Goal: Task Accomplishment & Management: Use online tool/utility

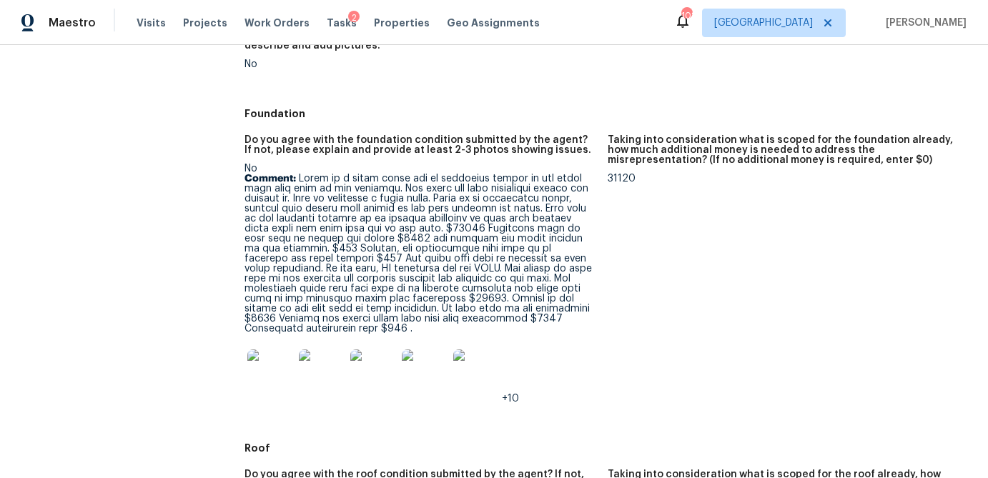
scroll to position [583, 0]
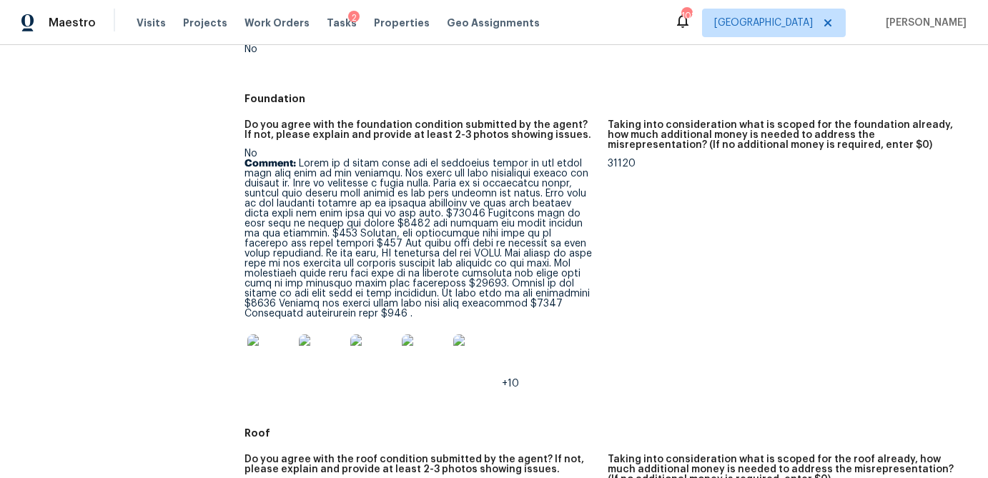
click at [285, 350] on img at bounding box center [270, 358] width 46 height 46
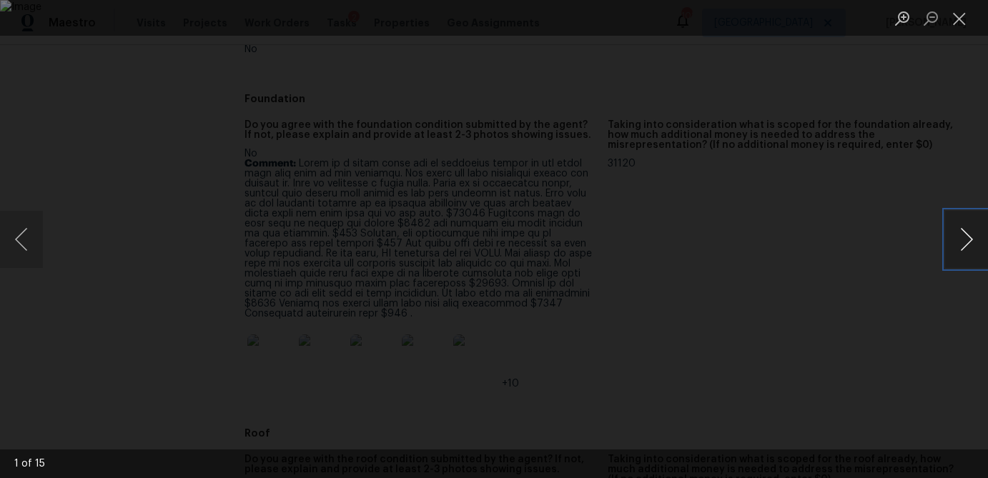
click at [961, 241] on button "Next image" at bounding box center [966, 239] width 43 height 57
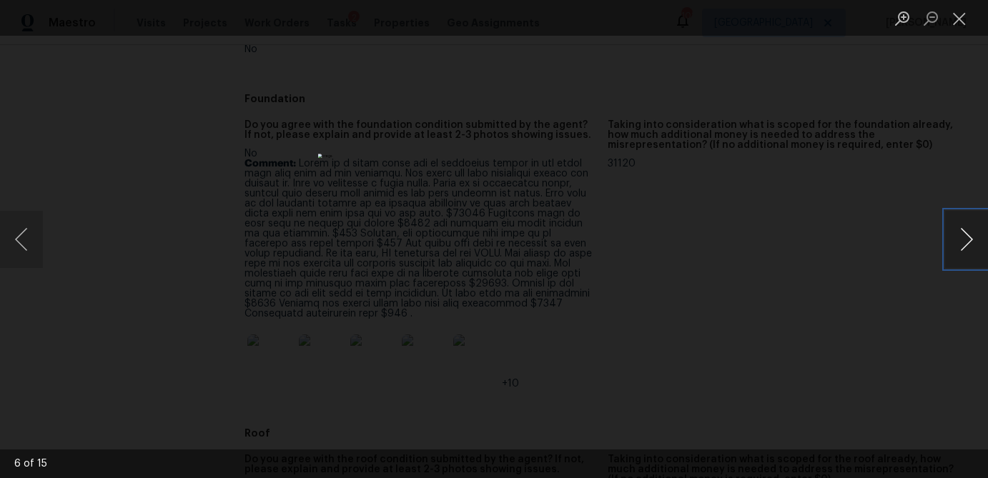
click at [961, 241] on button "Next image" at bounding box center [966, 239] width 43 height 57
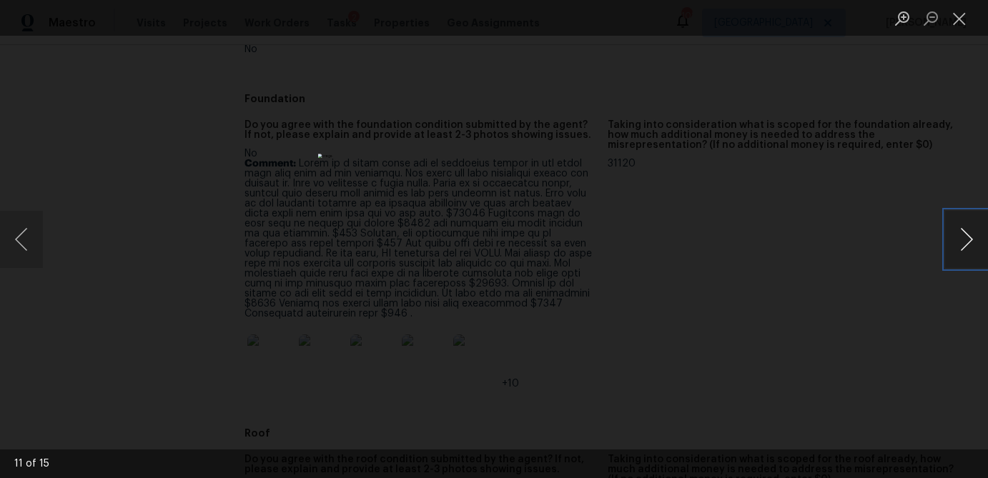
click at [961, 241] on button "Next image" at bounding box center [966, 239] width 43 height 57
click at [966, 254] on button "Next image" at bounding box center [966, 239] width 43 height 57
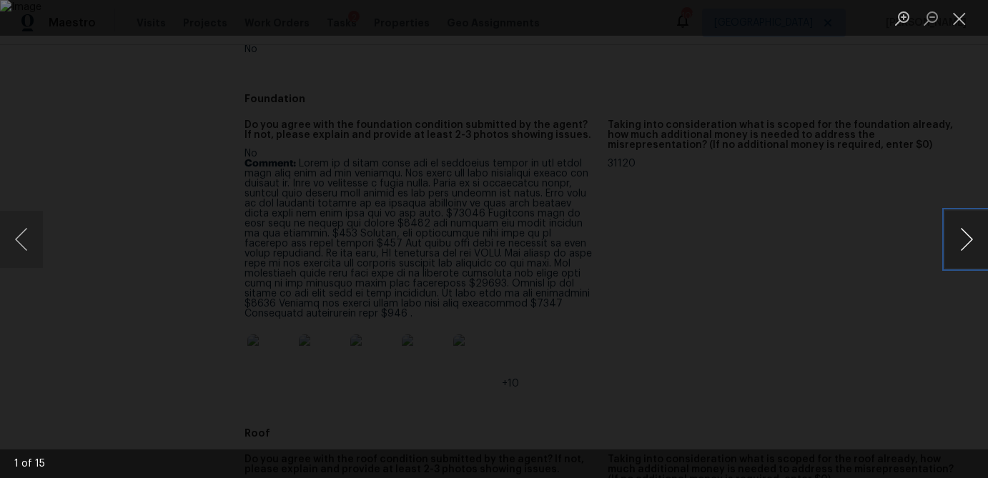
click at [966, 254] on button "Next image" at bounding box center [966, 239] width 43 height 57
click at [960, 13] on button "Close lightbox" at bounding box center [959, 18] width 29 height 25
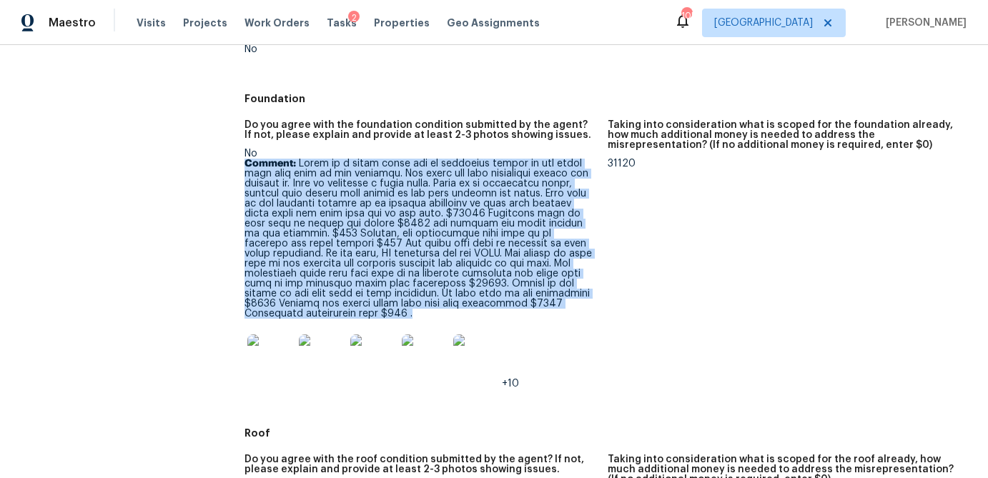
drag, startPoint x: 455, startPoint y: 309, endPoint x: 239, endPoint y: 168, distance: 257.8
copy p "Comment: There is a large crack and an elevation change on the lower left hand …"
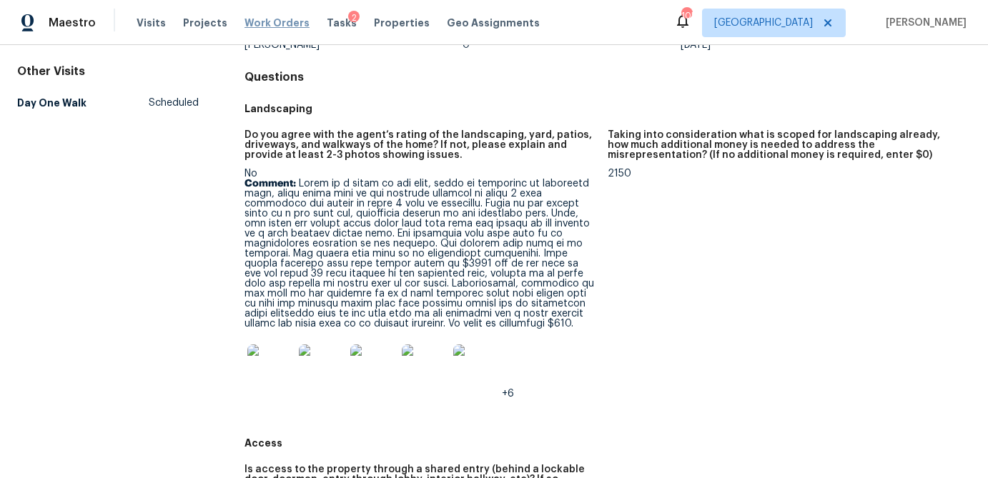
scroll to position [122, 0]
click at [267, 371] on img at bounding box center [270, 369] width 46 height 46
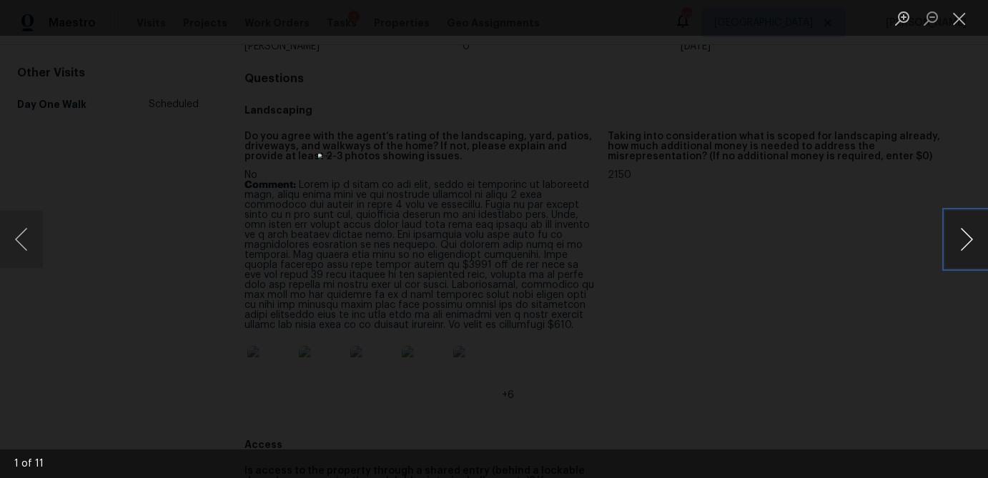
click at [956, 242] on button "Next image" at bounding box center [966, 239] width 43 height 57
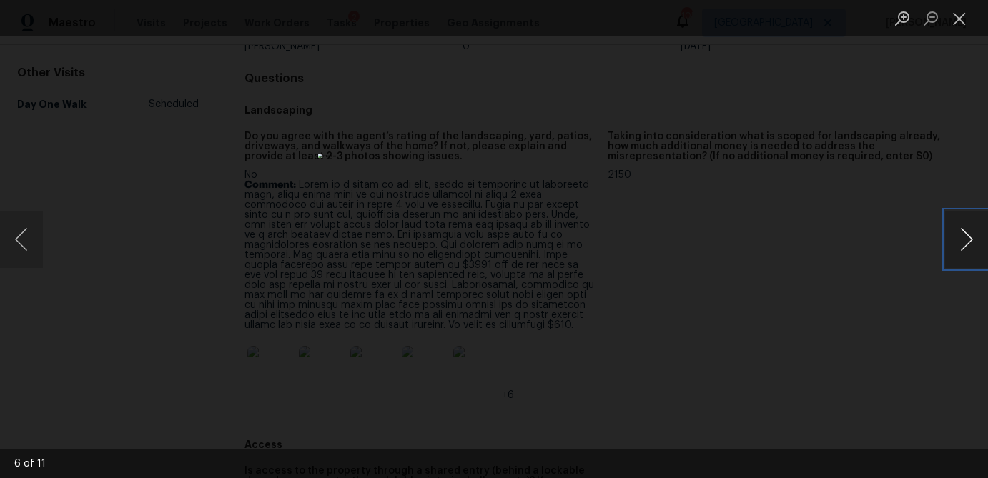
click at [956, 242] on button "Next image" at bounding box center [966, 239] width 43 height 57
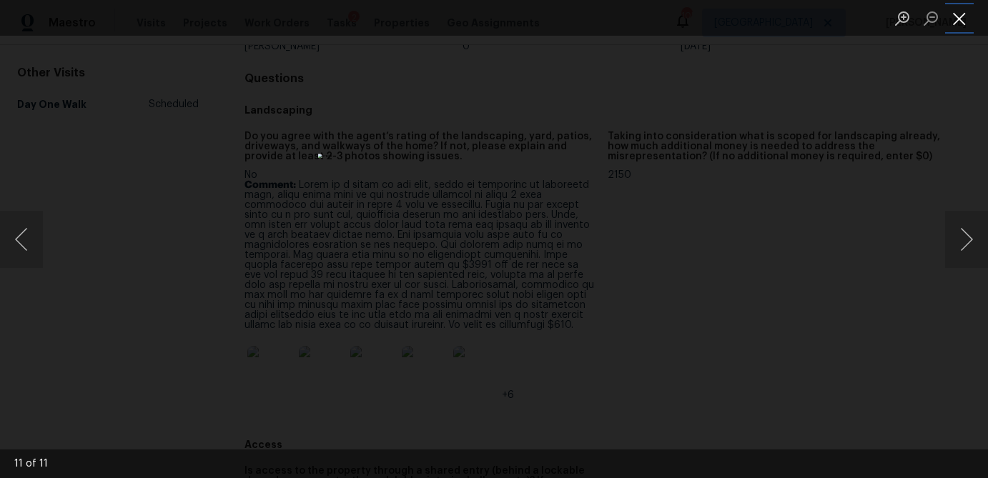
click at [956, 18] on button "Close lightbox" at bounding box center [959, 18] width 29 height 25
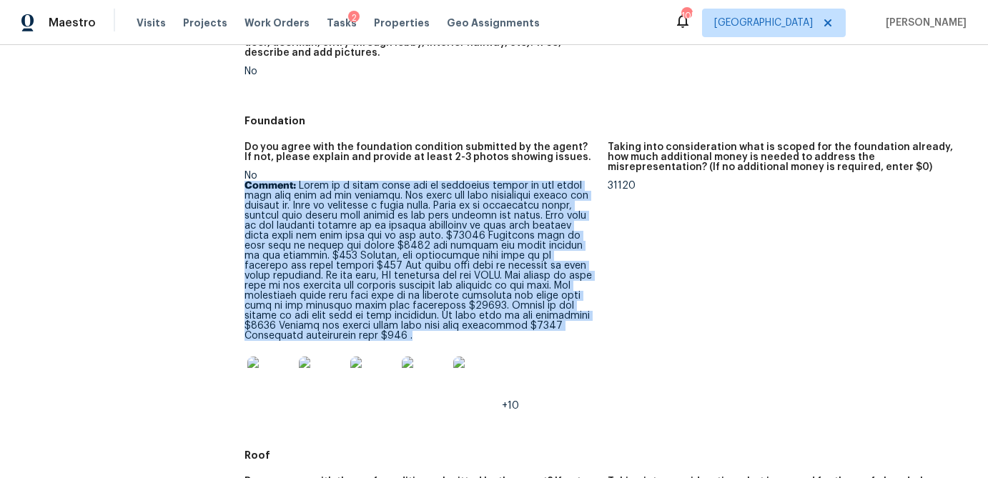
scroll to position [555, 0]
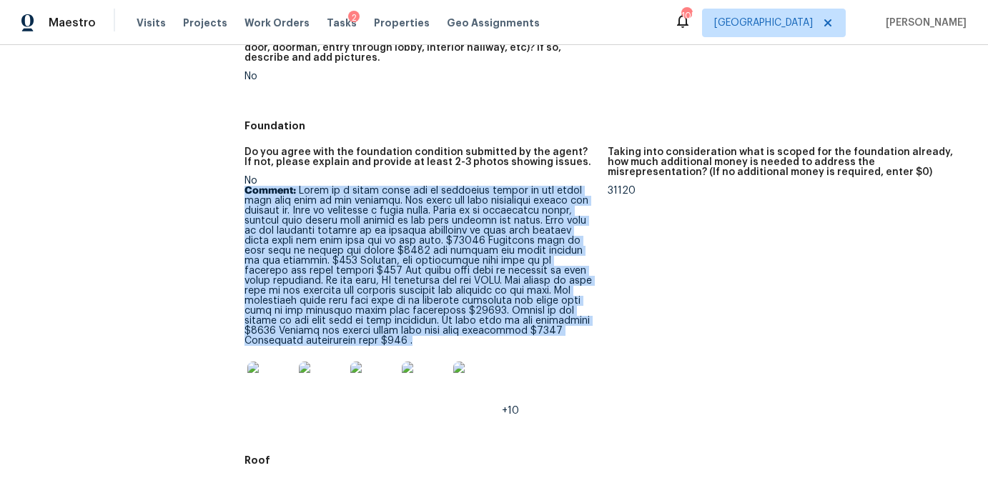
click at [568, 199] on p "Comment:" at bounding box center [420, 266] width 352 height 160
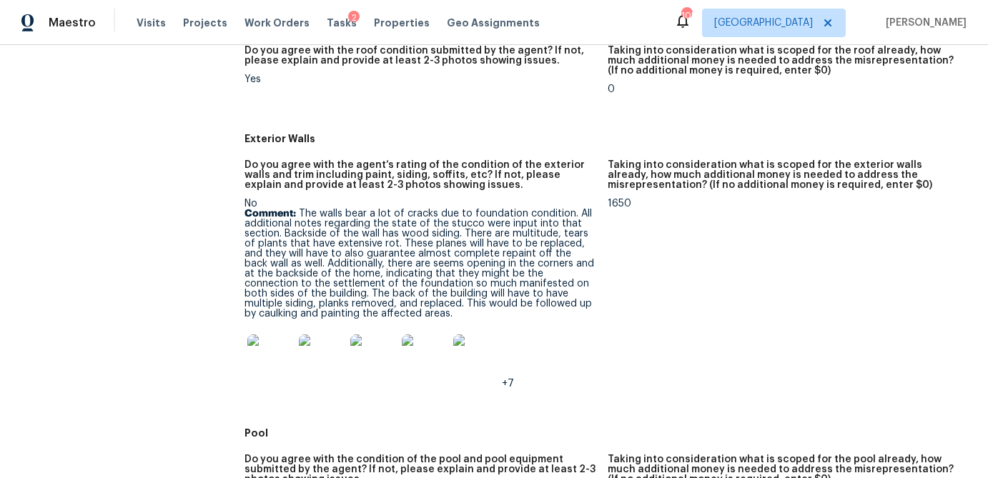
scroll to position [993, 0]
click at [272, 347] on img at bounding box center [270, 356] width 46 height 46
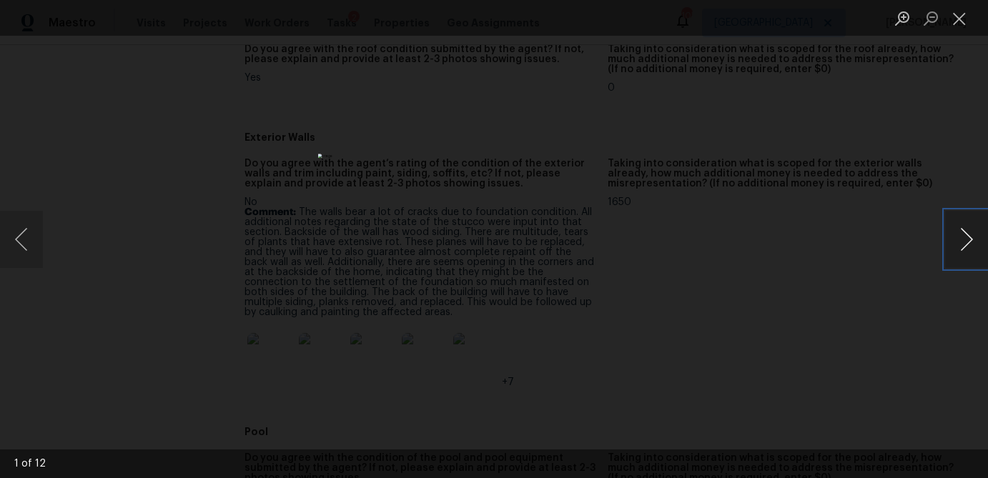
click at [962, 237] on button "Next image" at bounding box center [966, 239] width 43 height 57
click at [965, 236] on button "Next image" at bounding box center [966, 239] width 43 height 57
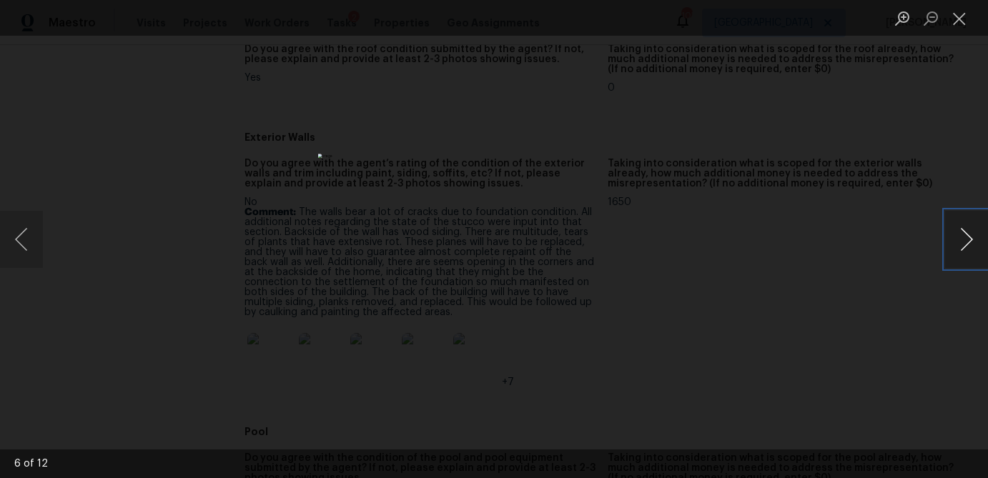
click at [965, 236] on button "Next image" at bounding box center [966, 239] width 43 height 57
click at [32, 247] on button "Previous image" at bounding box center [21, 239] width 43 height 57
click at [952, 22] on button "Close lightbox" at bounding box center [959, 18] width 29 height 25
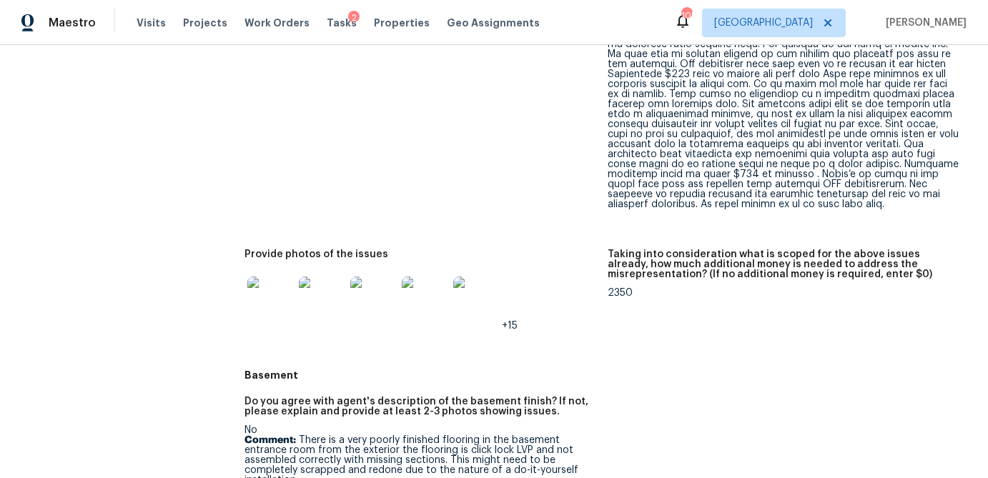
scroll to position [2270, 0]
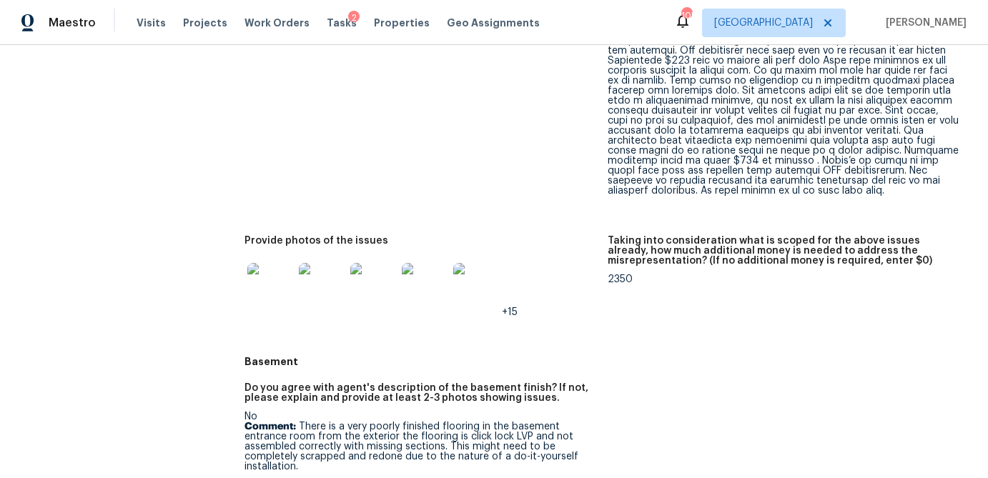
click at [268, 281] on img at bounding box center [270, 286] width 46 height 46
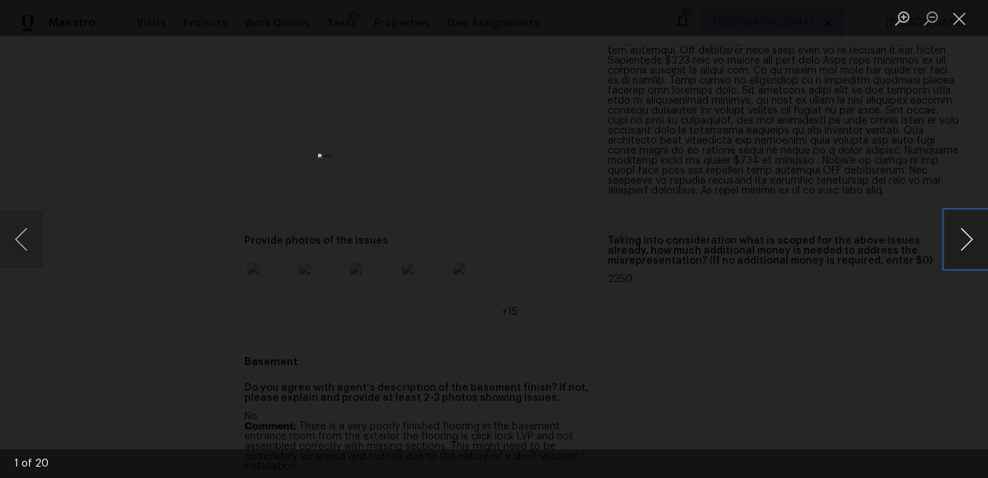
click at [956, 243] on button "Next image" at bounding box center [966, 239] width 43 height 57
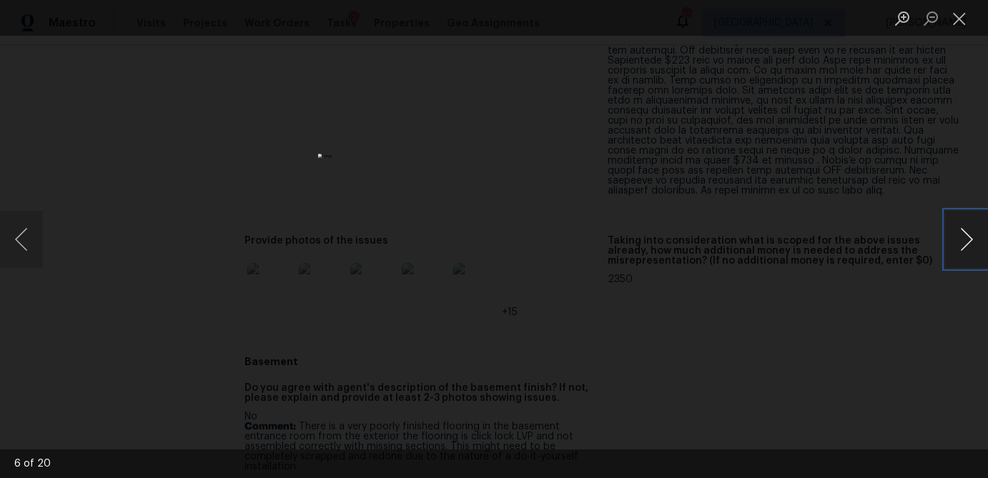
click at [956, 243] on button "Next image" at bounding box center [966, 239] width 43 height 57
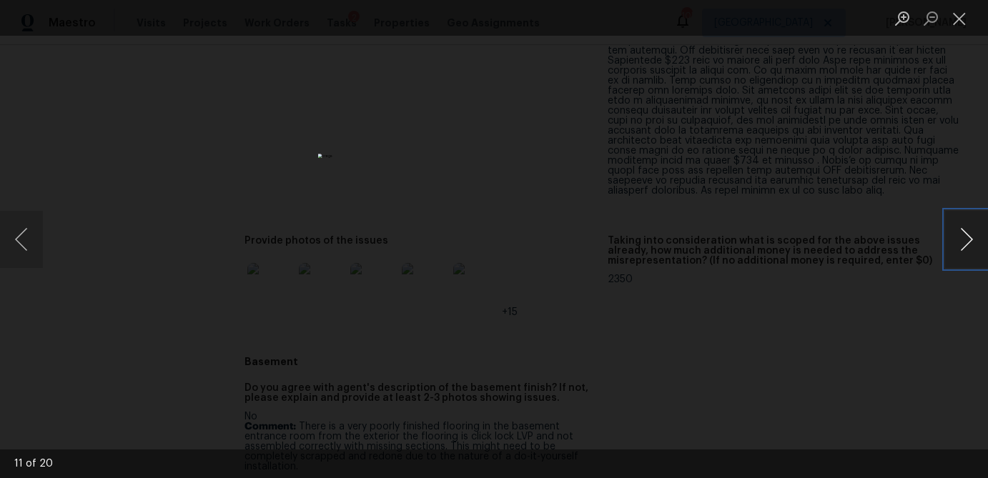
click at [956, 243] on button "Next image" at bounding box center [966, 239] width 43 height 57
click at [961, 25] on button "Close lightbox" at bounding box center [959, 18] width 29 height 25
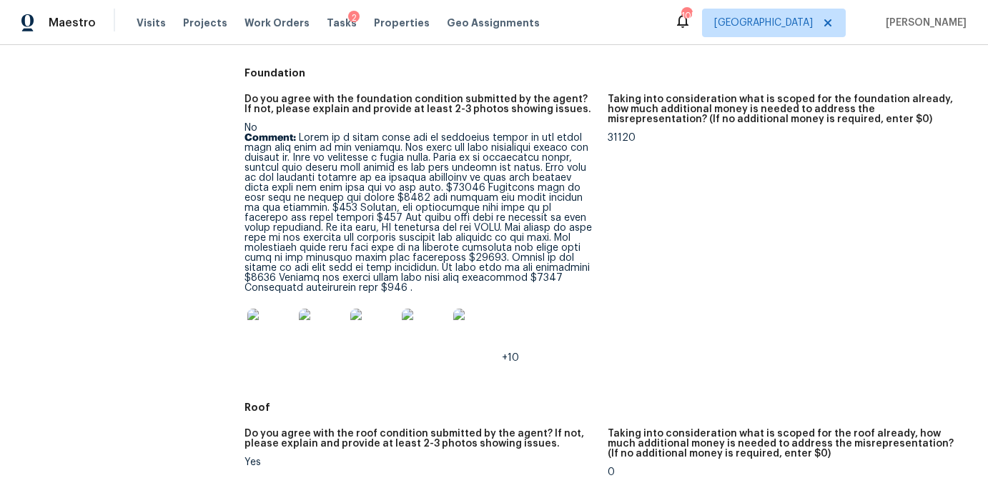
scroll to position [610, 0]
click at [267, 324] on img at bounding box center [270, 330] width 46 height 46
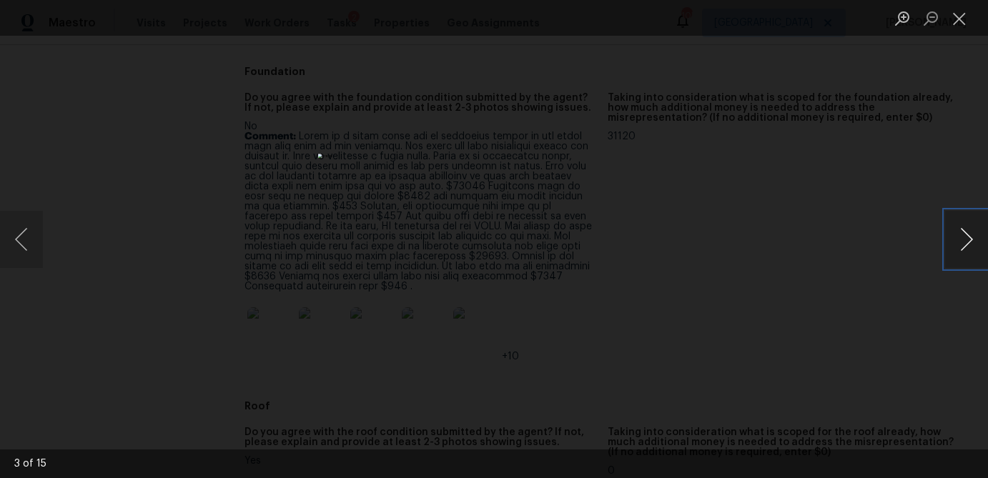
click at [972, 232] on button "Next image" at bounding box center [966, 239] width 43 height 57
click at [965, 239] on button "Next image" at bounding box center [966, 239] width 43 height 57
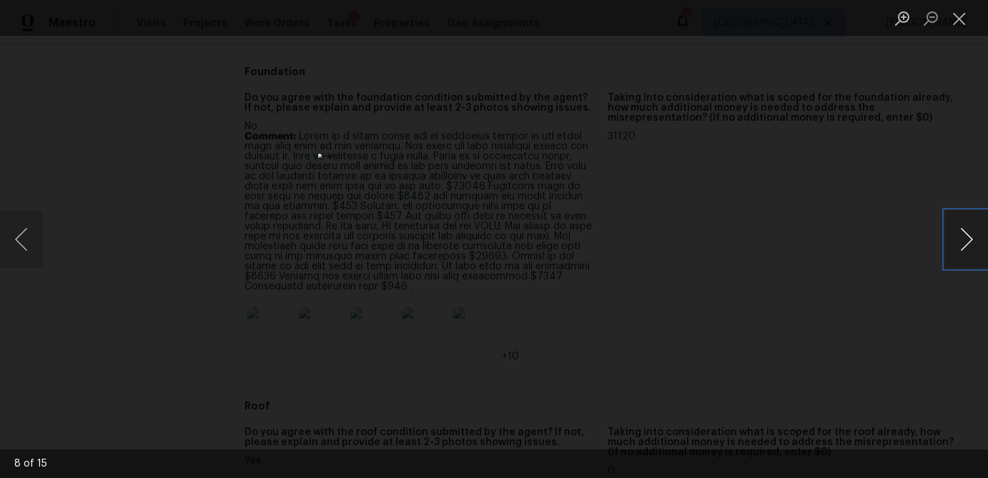
click at [966, 239] on button "Next image" at bounding box center [966, 239] width 43 height 57
click at [954, 246] on button "Next image" at bounding box center [966, 239] width 43 height 57
click at [960, 217] on button "Next image" at bounding box center [966, 239] width 43 height 57
click at [959, 234] on button "Next image" at bounding box center [966, 239] width 43 height 57
click at [36, 242] on button "Previous image" at bounding box center [21, 239] width 43 height 57
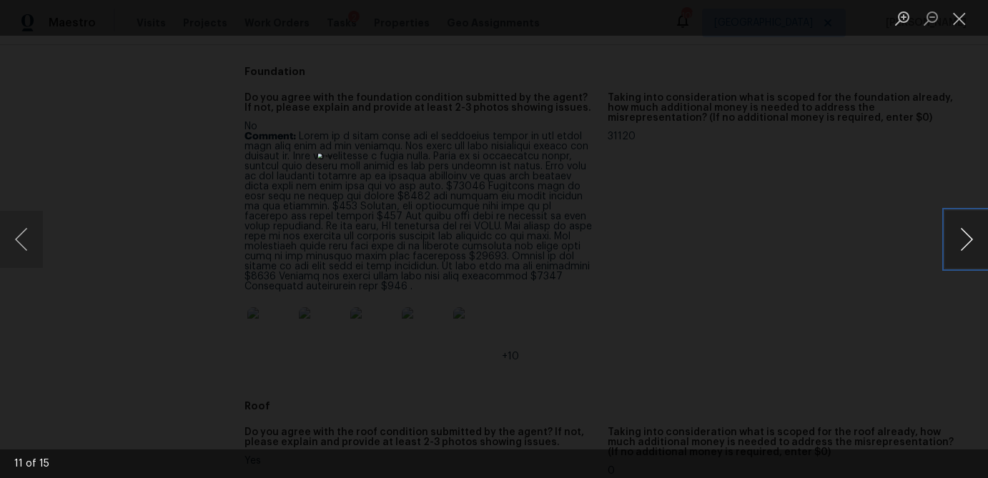
click at [970, 240] on button "Next image" at bounding box center [966, 239] width 43 height 57
click at [958, 237] on button "Next image" at bounding box center [966, 239] width 43 height 57
click at [983, 236] on button "Next image" at bounding box center [966, 239] width 43 height 57
click at [957, 229] on button "Next image" at bounding box center [966, 239] width 43 height 57
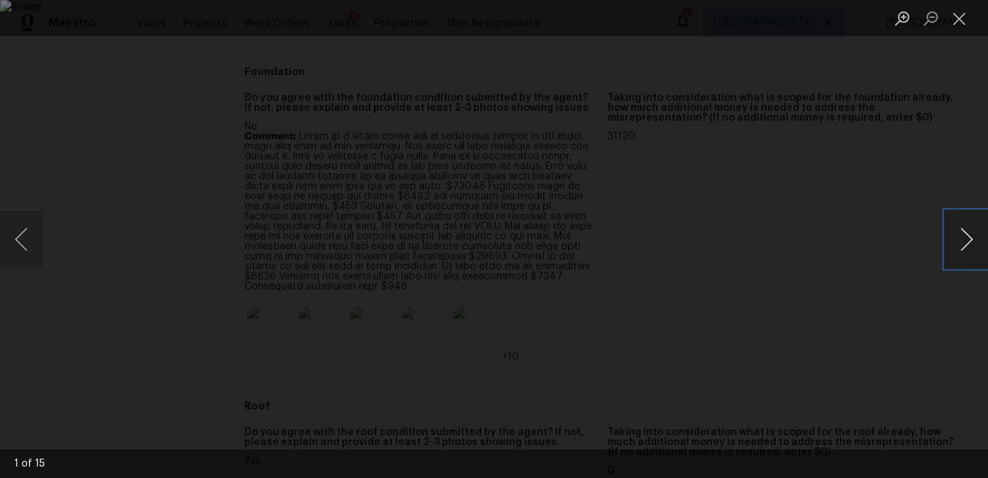
click at [957, 229] on button "Next image" at bounding box center [966, 239] width 43 height 57
click at [961, 19] on button "Close lightbox" at bounding box center [959, 18] width 29 height 25
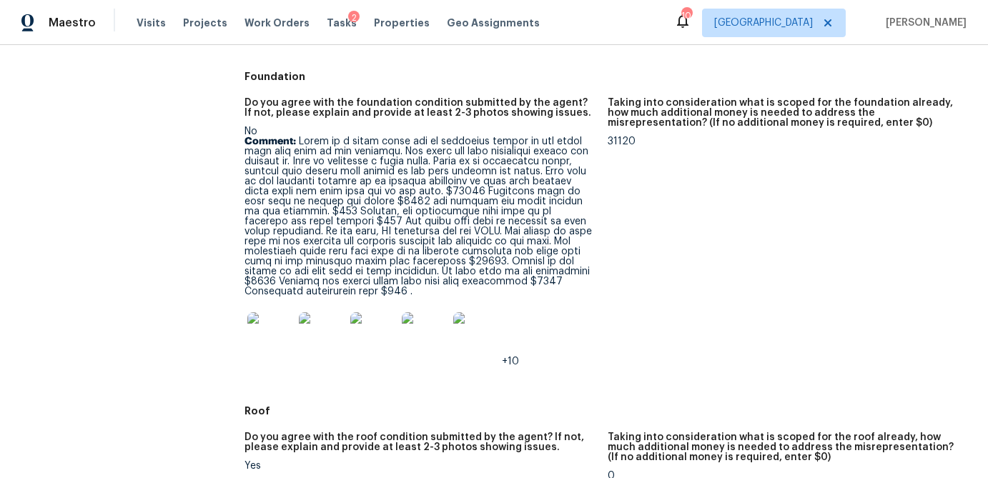
scroll to position [596, 0]
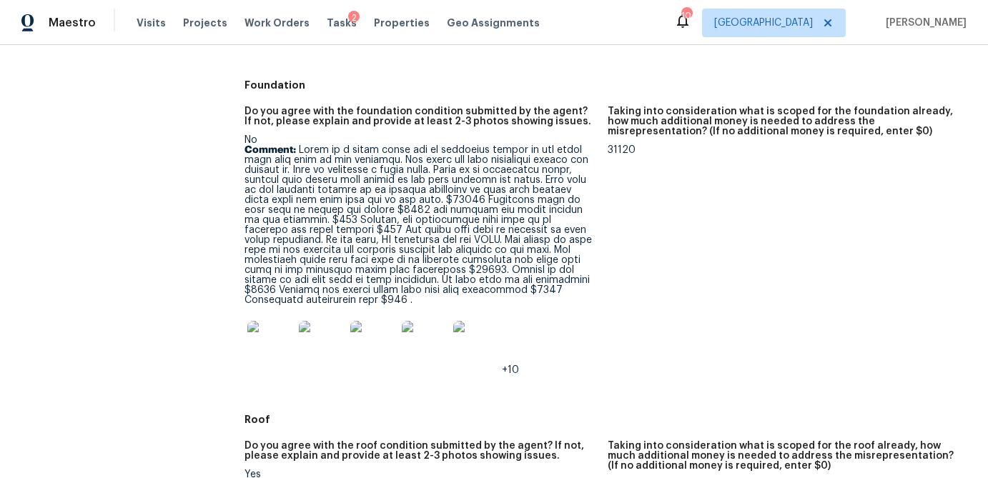
click at [285, 344] on img at bounding box center [270, 344] width 46 height 46
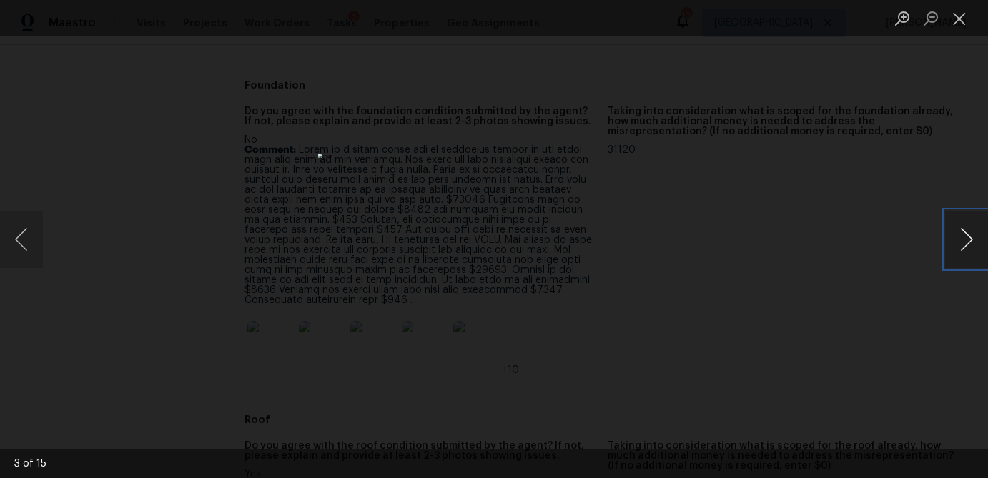
click at [952, 250] on button "Next image" at bounding box center [966, 239] width 43 height 57
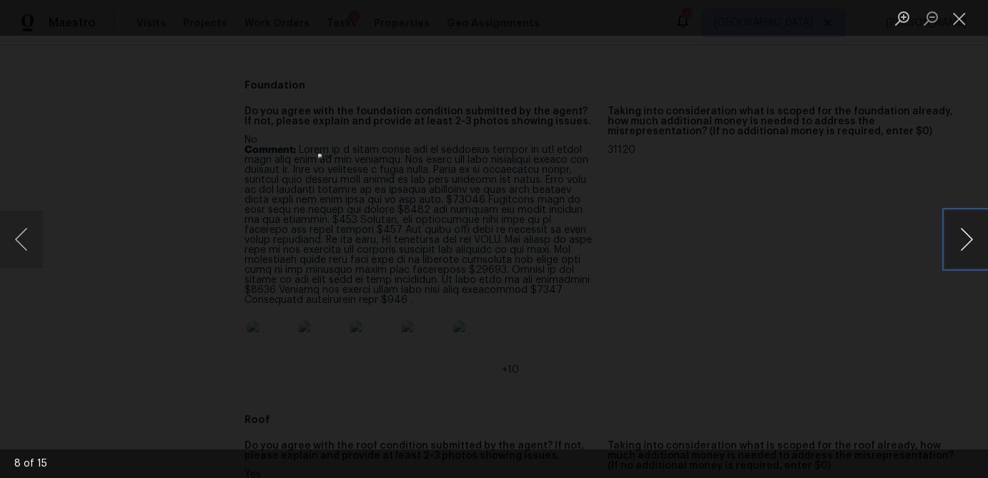
click at [952, 250] on button "Next image" at bounding box center [966, 239] width 43 height 57
click at [961, 24] on button "Close lightbox" at bounding box center [959, 18] width 29 height 25
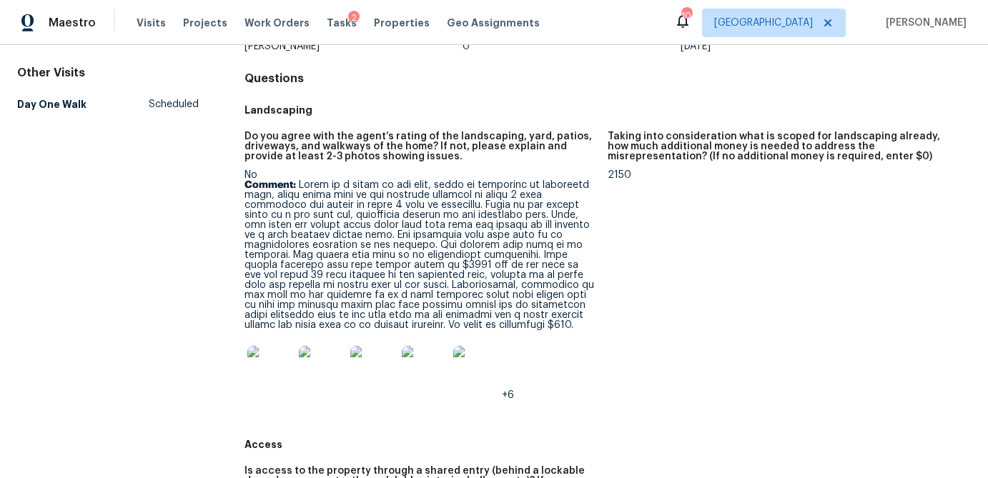
scroll to position [133, 0]
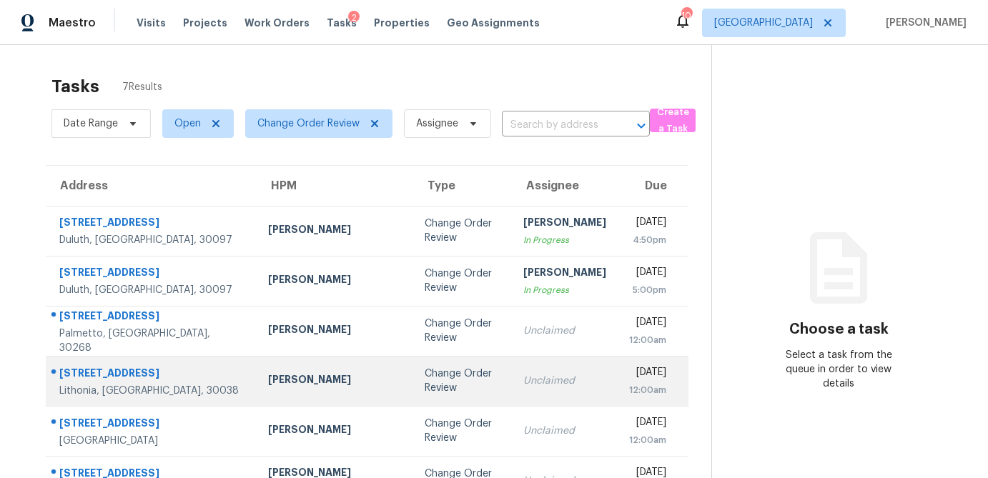
scroll to position [89, 0]
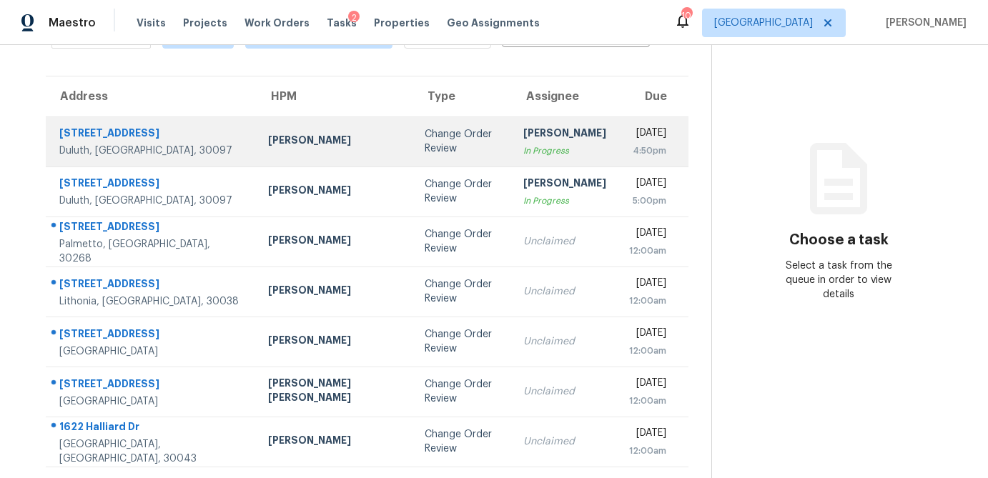
click at [110, 135] on div "[STREET_ADDRESS]" at bounding box center [152, 135] width 186 height 18
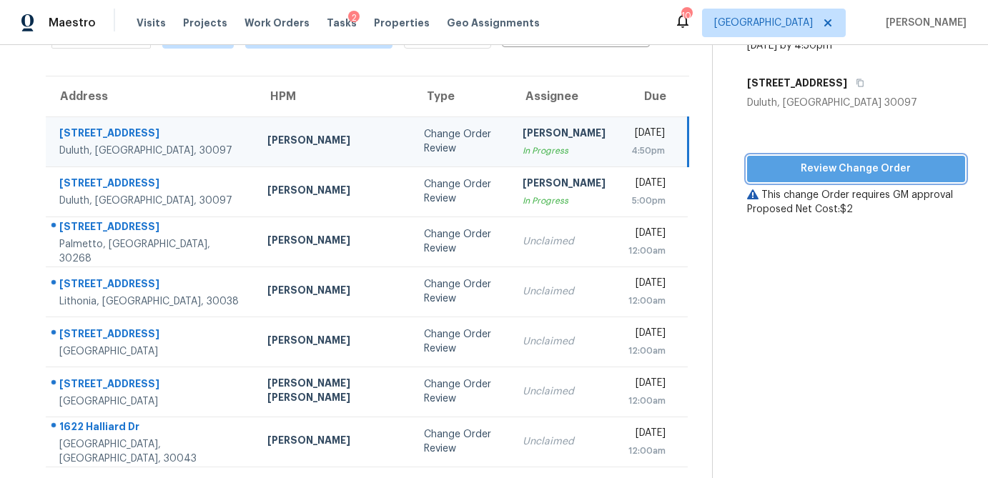
click at [816, 174] on span "Review Change Order" at bounding box center [855, 169] width 195 height 18
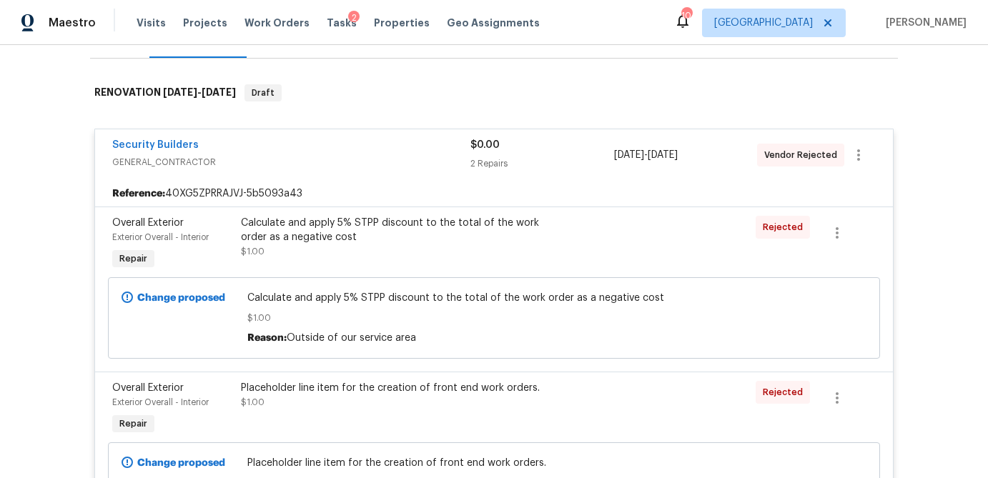
scroll to position [208, 0]
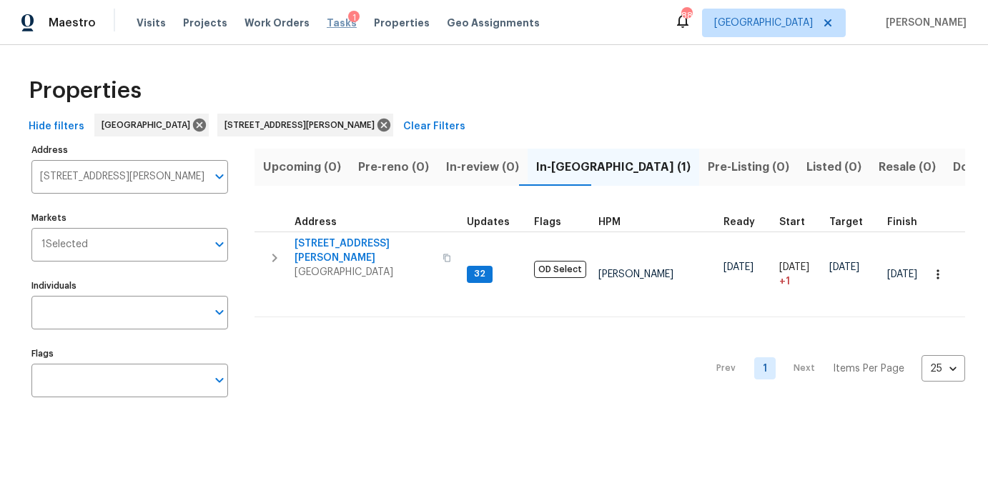
click at [327, 25] on span "Tasks" at bounding box center [342, 23] width 30 height 10
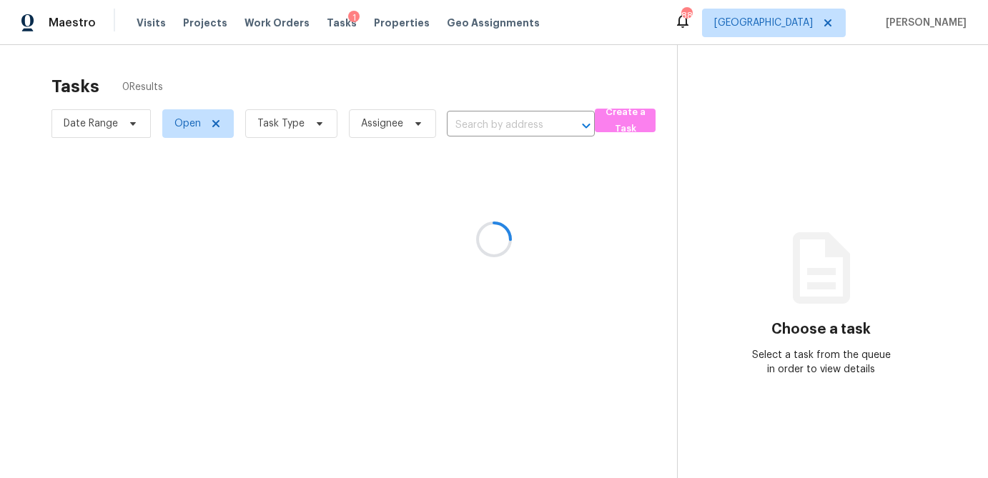
click at [306, 127] on div at bounding box center [494, 239] width 988 height 478
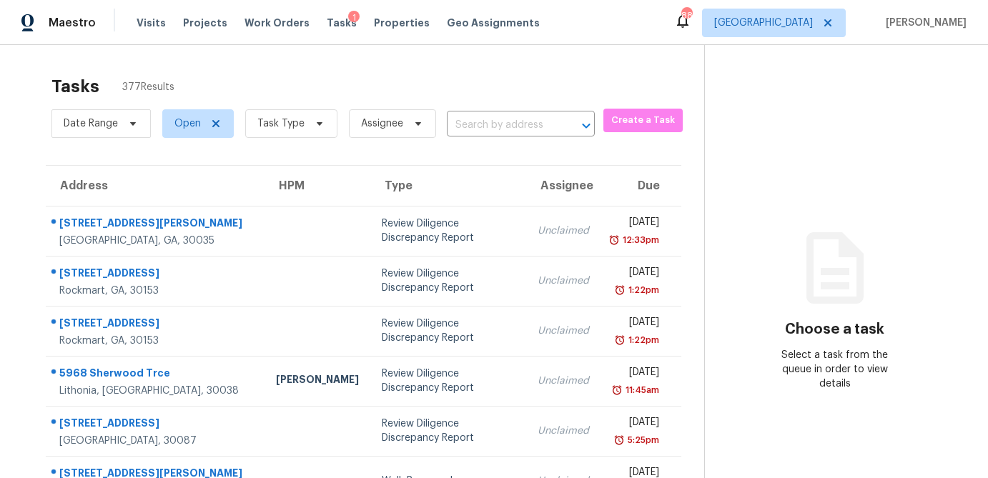
click at [318, 125] on icon at bounding box center [319, 123] width 11 height 11
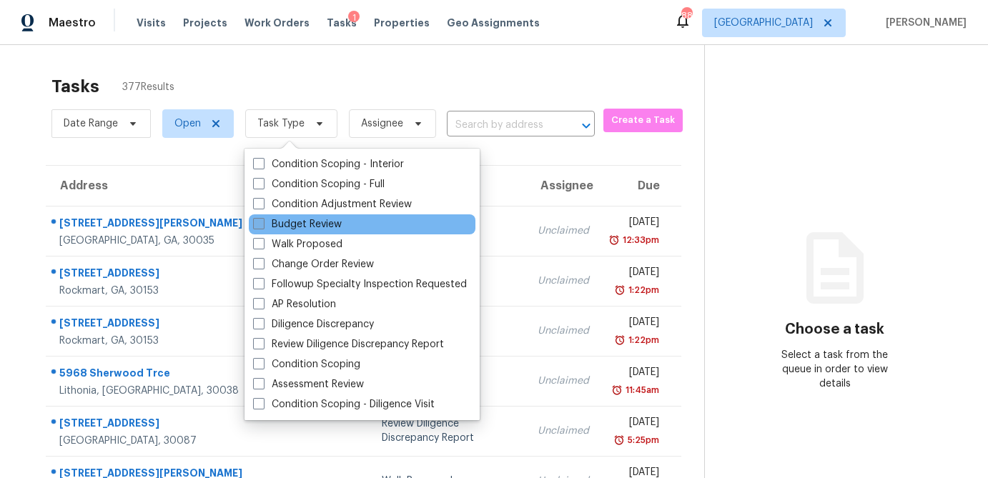
click at [269, 226] on label "Budget Review" at bounding box center [297, 224] width 89 height 14
click at [262, 226] on input "Budget Review" at bounding box center [257, 221] width 9 height 9
checkbox input "true"
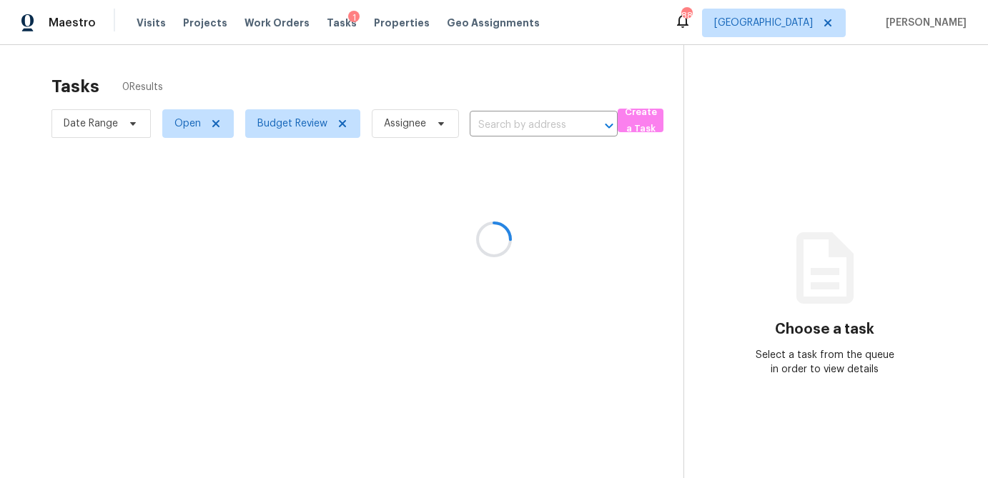
click at [440, 74] on div at bounding box center [494, 239] width 988 height 478
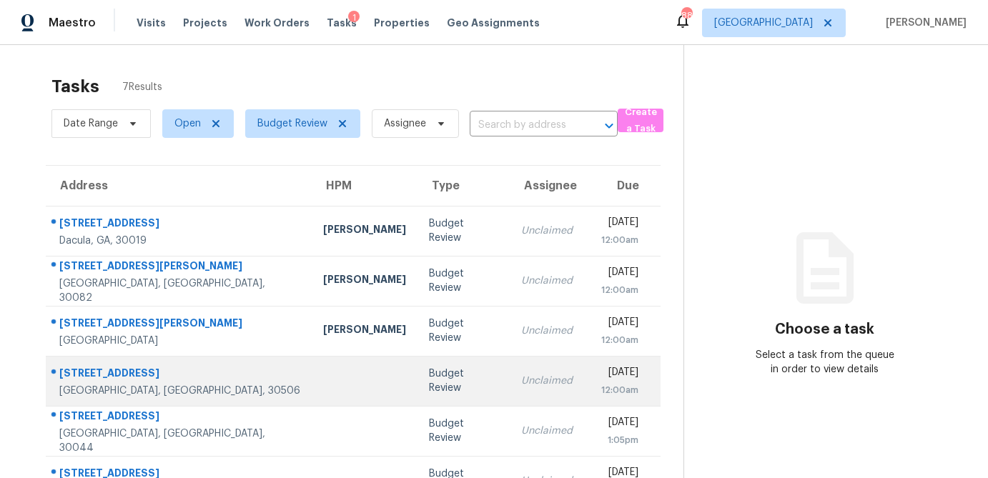
scroll to position [89, 0]
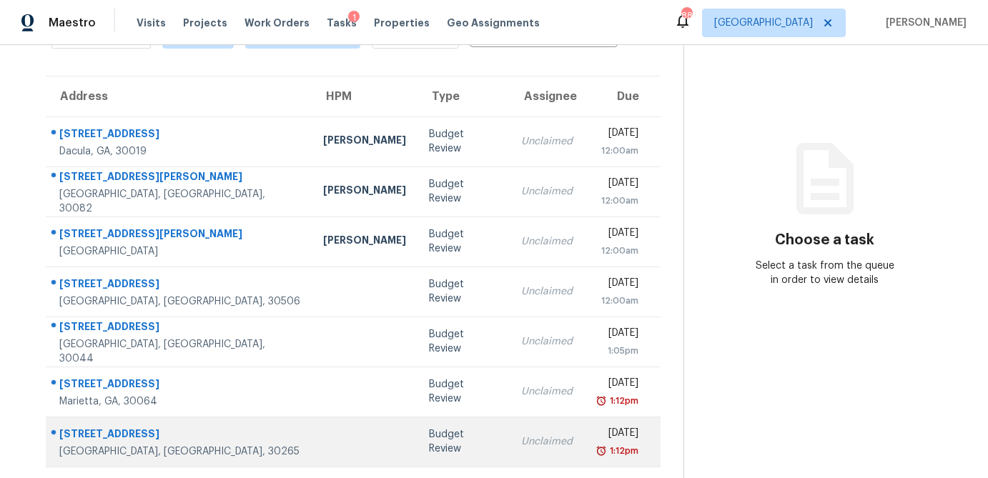
click at [429, 442] on div "Budget Review" at bounding box center [463, 441] width 69 height 29
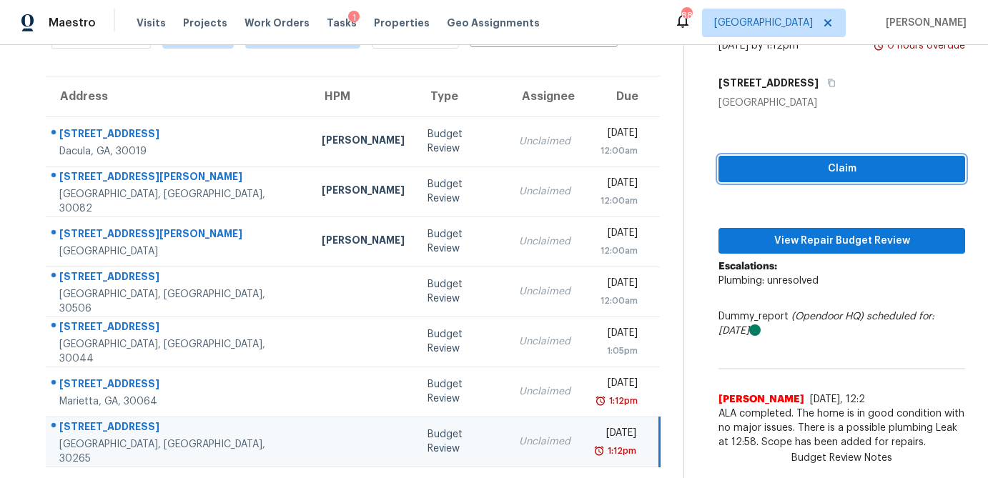
drag, startPoint x: 852, startPoint y: 172, endPoint x: 836, endPoint y: 217, distance: 47.7
click at [852, 172] on span "Claim" at bounding box center [842, 169] width 224 height 18
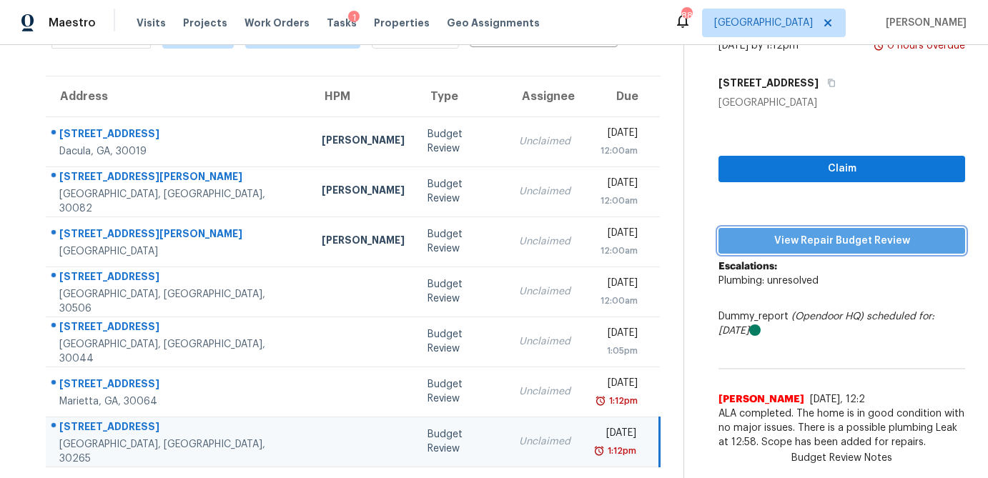
click at [829, 245] on span "View Repair Budget Review" at bounding box center [842, 241] width 224 height 18
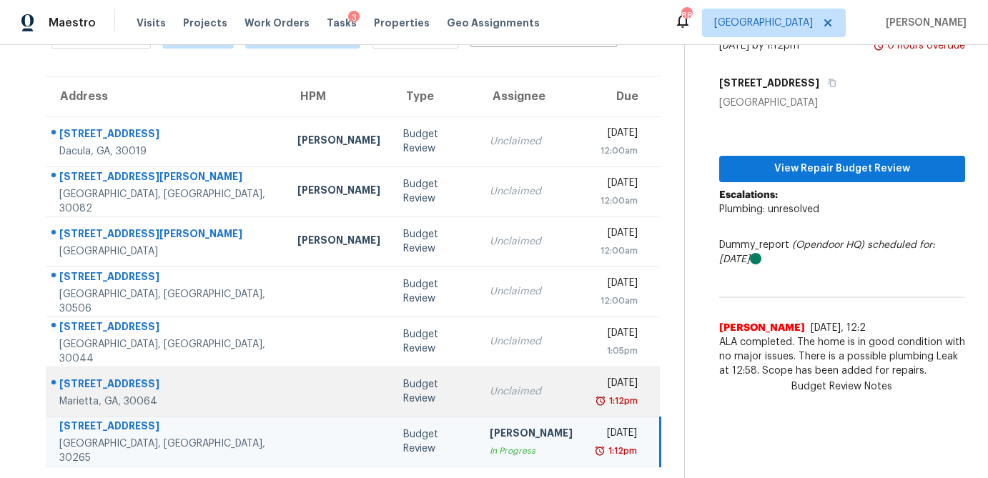
click at [392, 395] on td "Budget Review" at bounding box center [435, 392] width 86 height 50
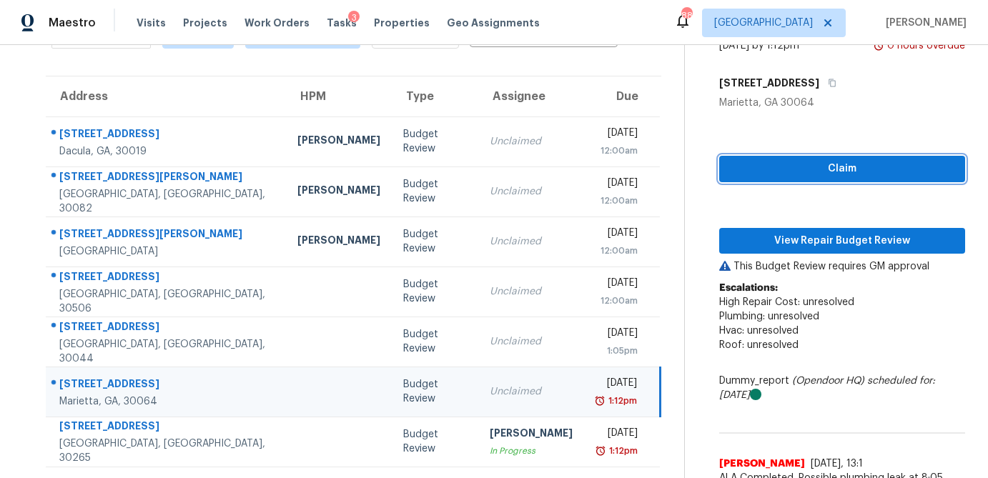
click at [839, 164] on span "Claim" at bounding box center [842, 169] width 223 height 18
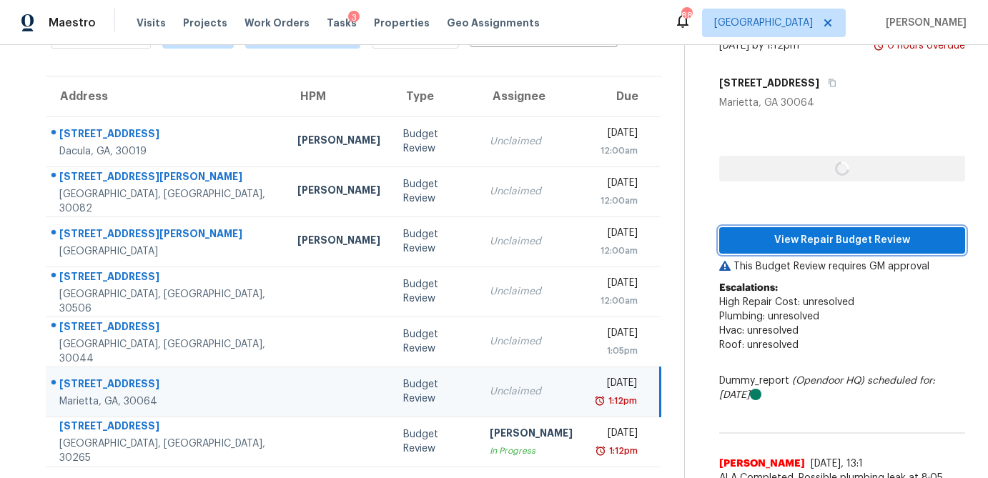
click at [817, 247] on span "View Repair Budget Review" at bounding box center [842, 241] width 223 height 18
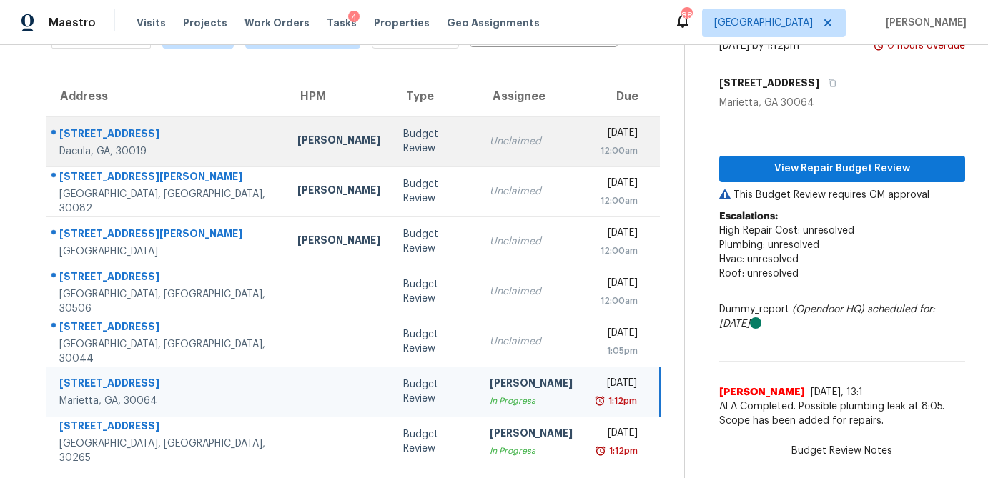
click at [478, 142] on td "Unclaimed" at bounding box center [531, 142] width 106 height 50
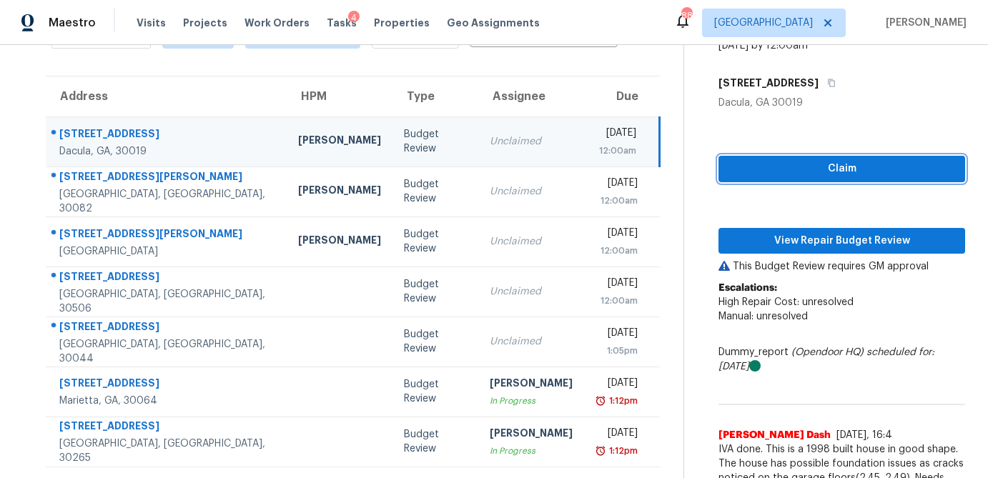
click at [802, 177] on span "Claim" at bounding box center [842, 169] width 224 height 18
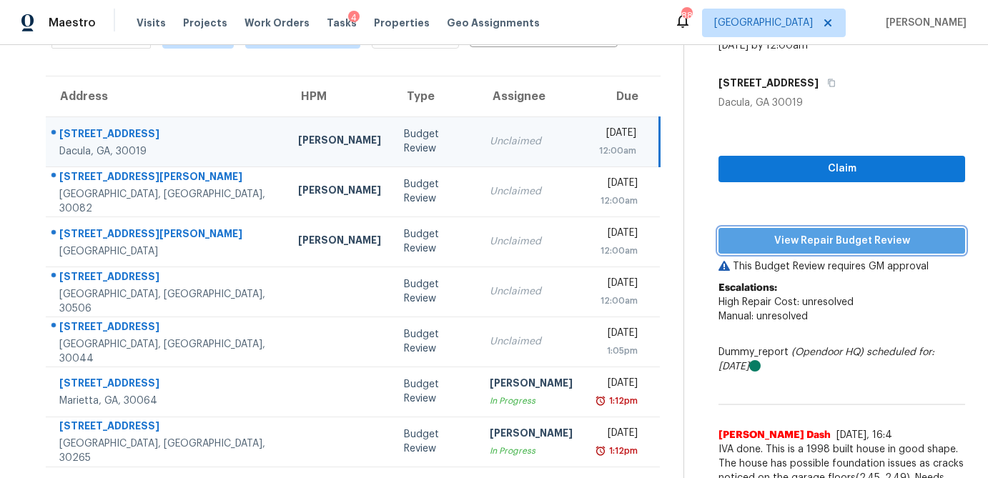
click at [794, 231] on button "View Repair Budget Review" at bounding box center [841, 241] width 247 height 26
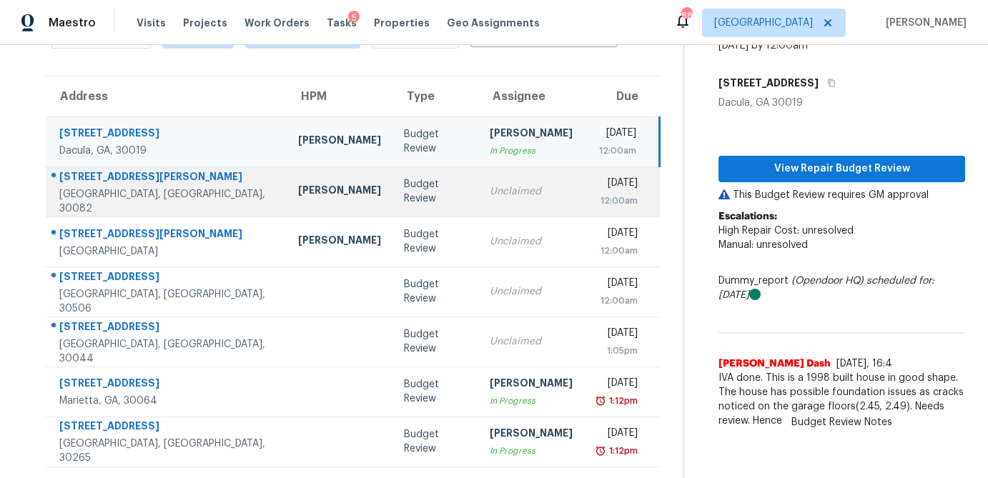
click at [478, 193] on td "Unclaimed" at bounding box center [531, 192] width 106 height 50
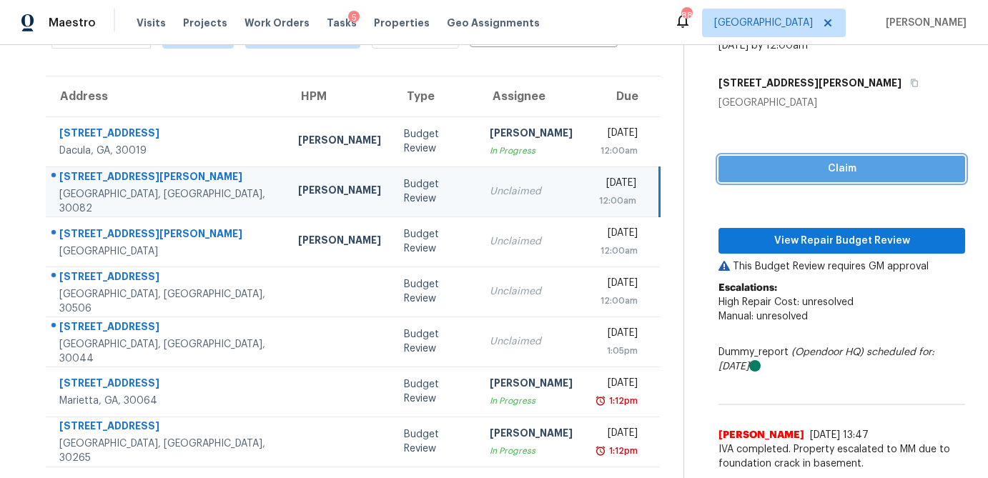
click at [771, 178] on button "Claim" at bounding box center [841, 169] width 247 height 26
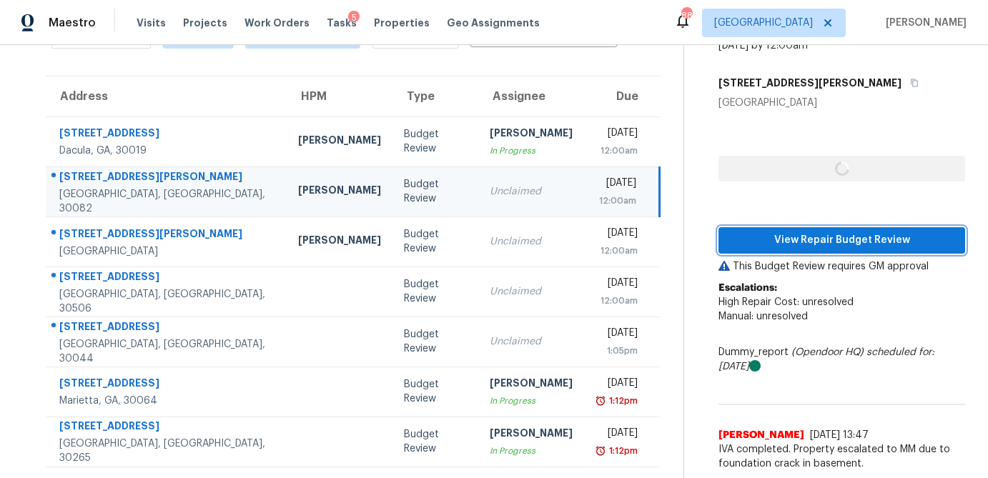
click at [763, 234] on span "View Repair Budget Review" at bounding box center [842, 241] width 224 height 18
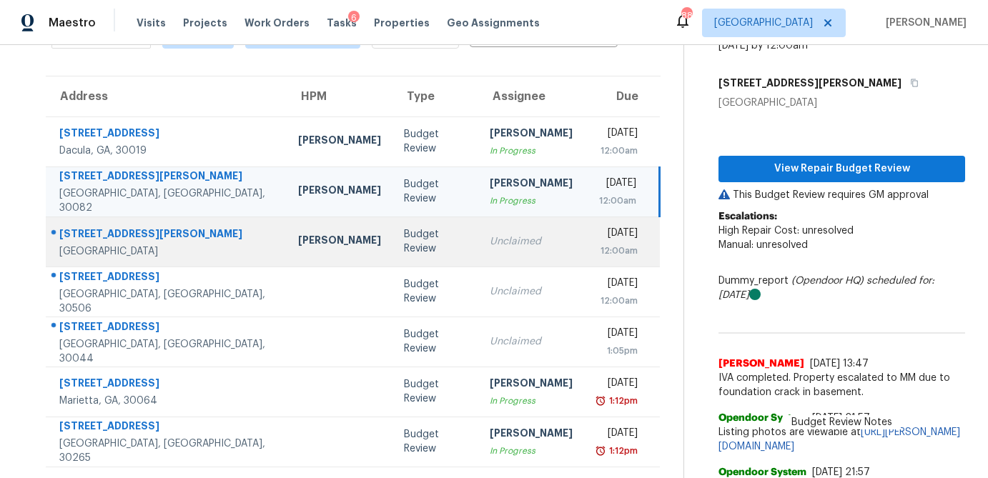
click at [402, 242] on td "Budget Review" at bounding box center [435, 242] width 86 height 50
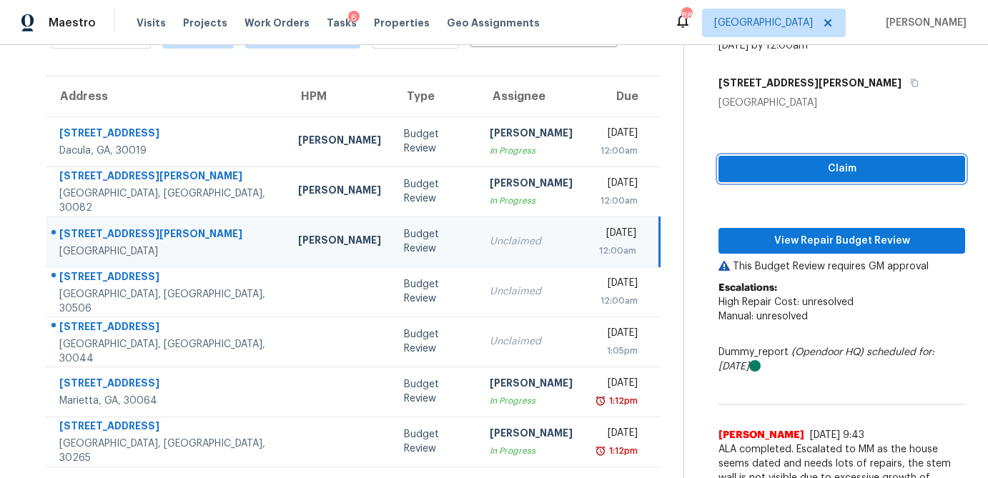
click at [796, 164] on span "Claim" at bounding box center [842, 169] width 224 height 18
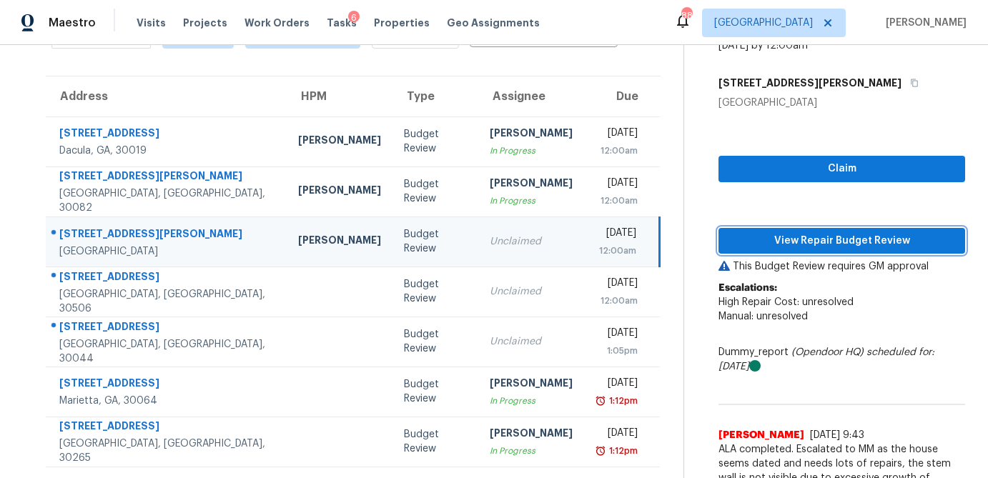
click at [785, 238] on span "View Repair Budget Review" at bounding box center [842, 241] width 224 height 18
